Goal: Task Accomplishment & Management: Use online tool/utility

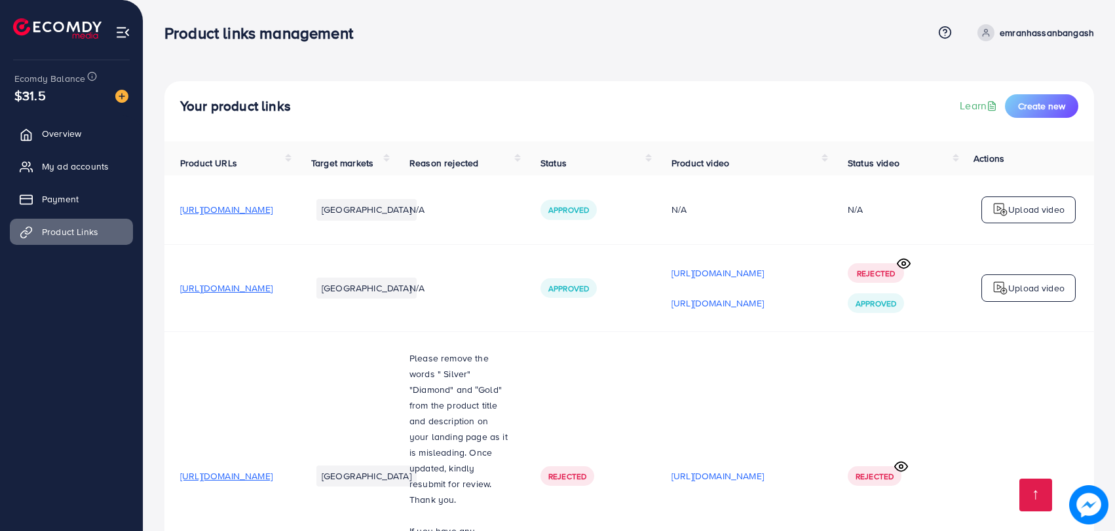
scroll to position [551, 0]
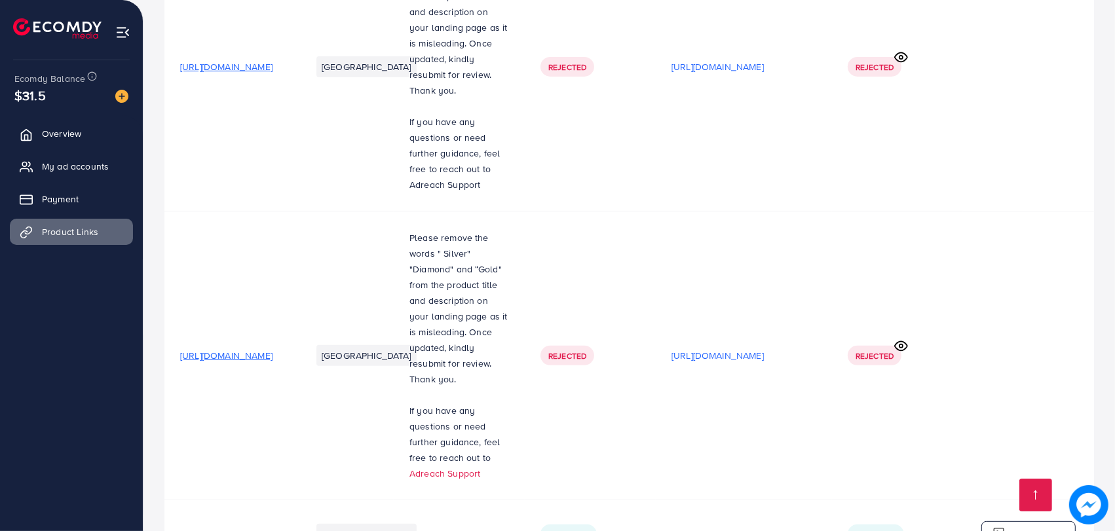
scroll to position [551, 0]
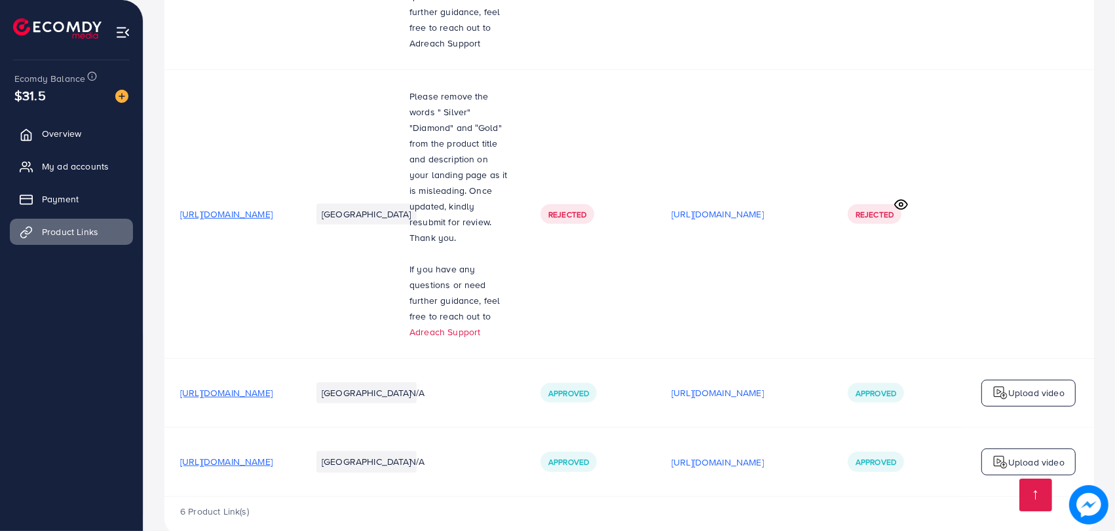
drag, startPoint x: 719, startPoint y: 467, endPoint x: 760, endPoint y: 462, distance: 40.9
click at [760, 462] on tr "[URL][DOMAIN_NAME] [GEOGRAPHIC_DATA] N/A Approved [URL][DOMAIN_NAME] Approved U…" at bounding box center [628, 462] width 929 height 69
